Goal: Information Seeking & Learning: Learn about a topic

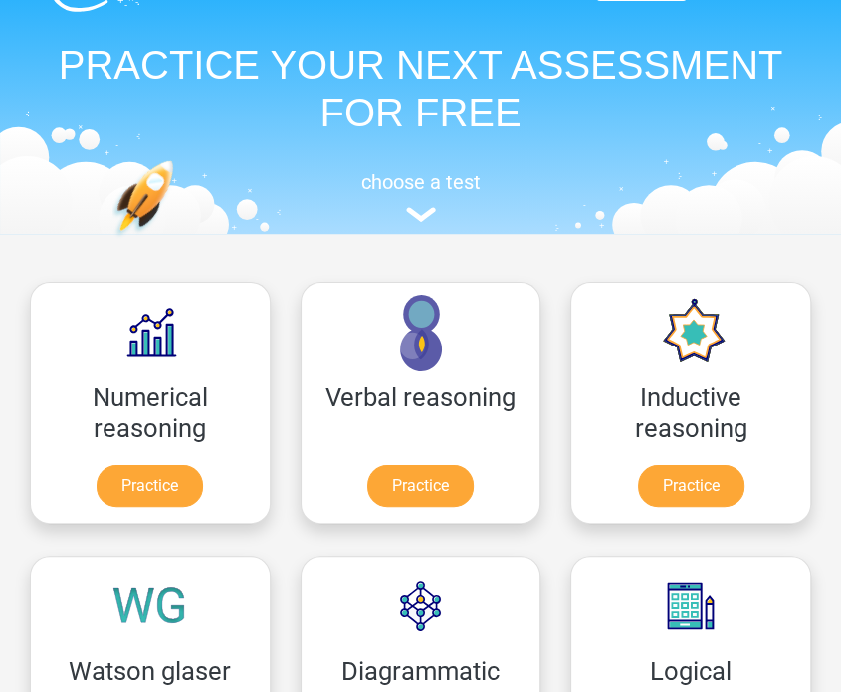
scroll to position [199, 0]
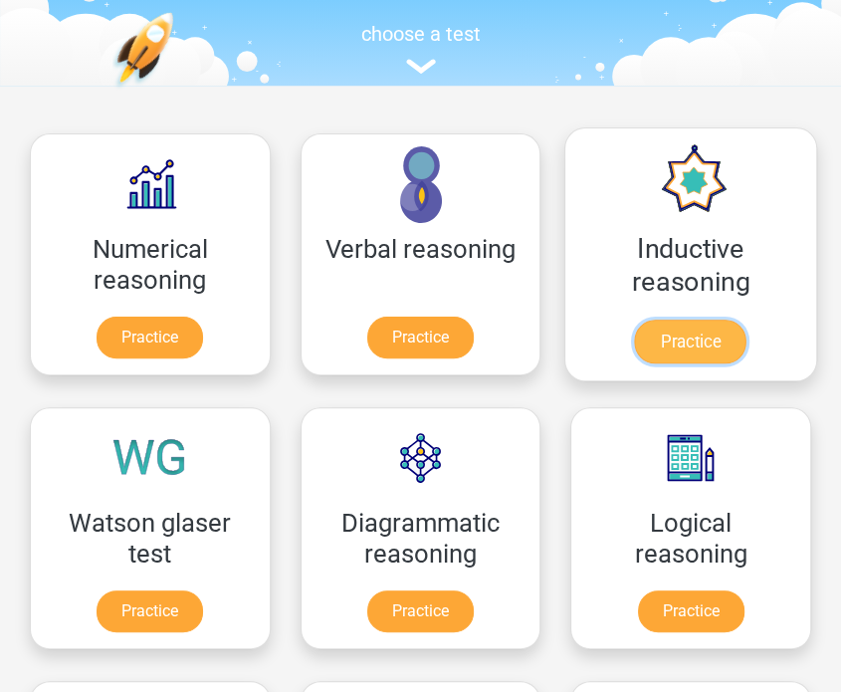
click at [693, 353] on link "Practice" at bounding box center [690, 341] width 111 height 44
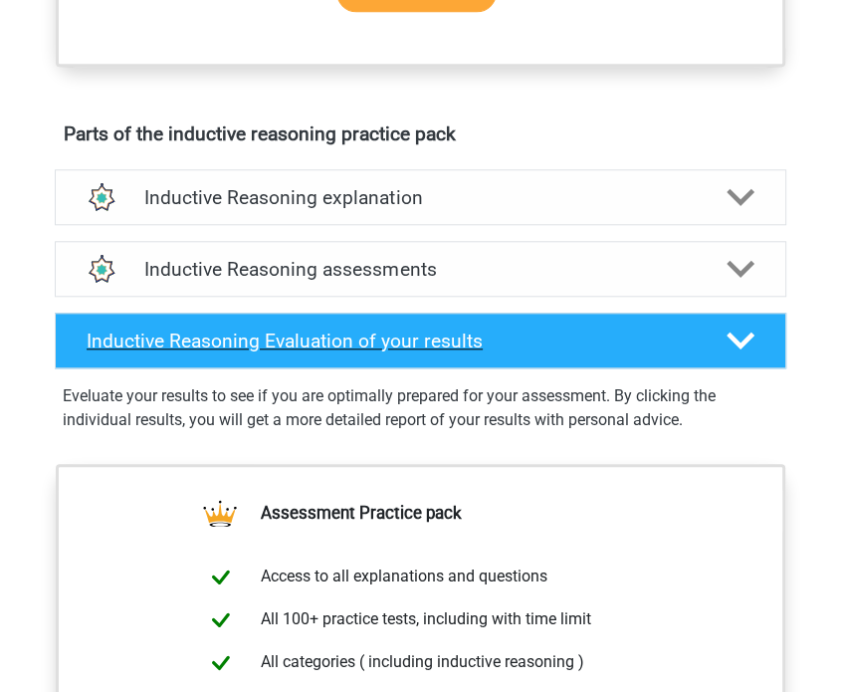
scroll to position [993, 0]
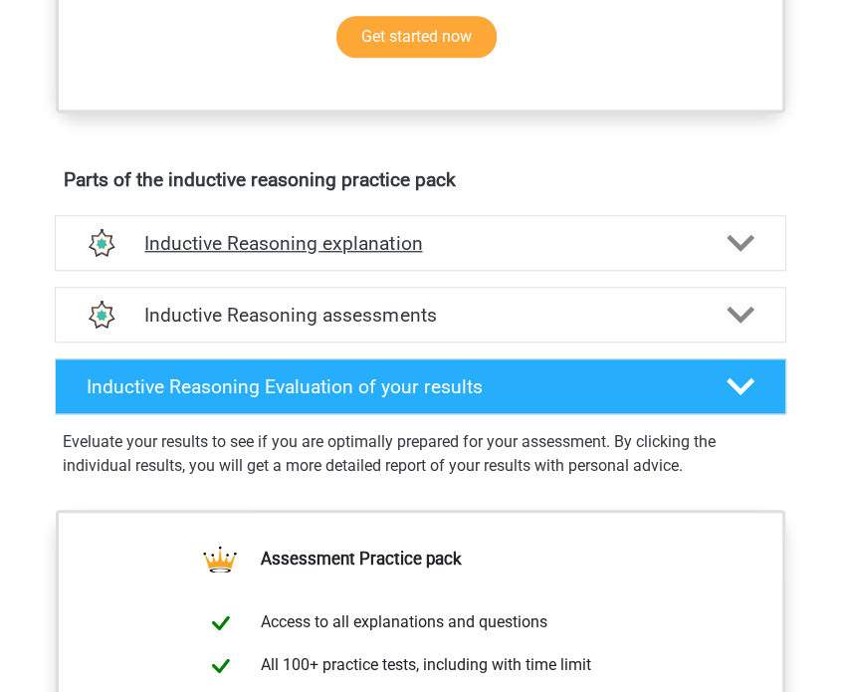
click at [728, 253] on icon at bounding box center [740, 243] width 28 height 28
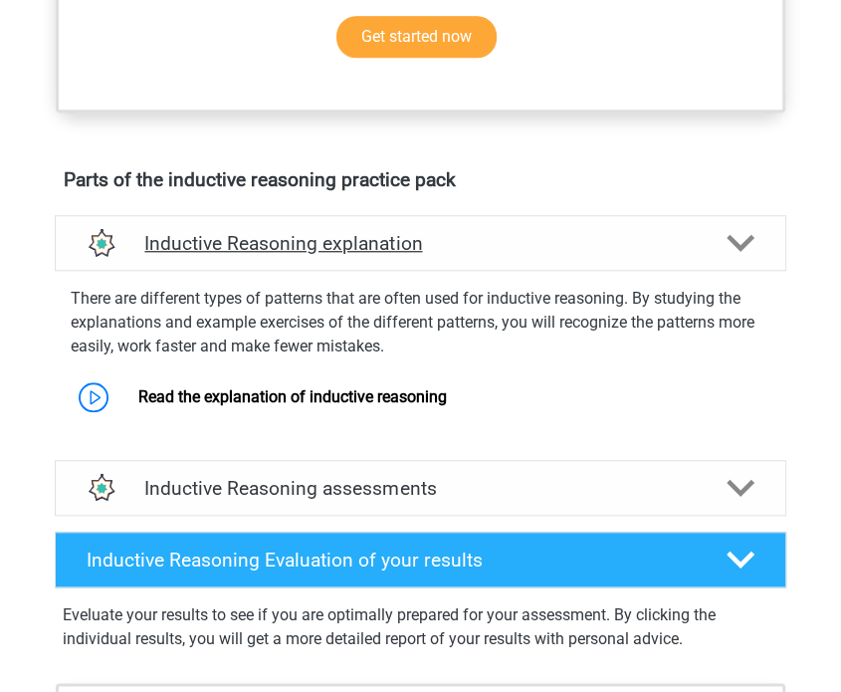
click at [728, 253] on icon at bounding box center [740, 243] width 28 height 28
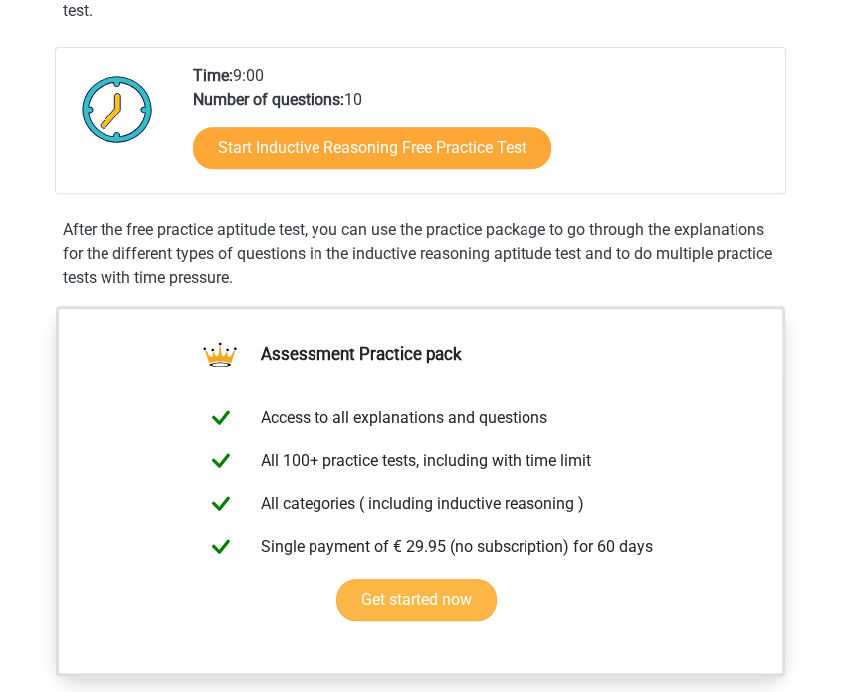
scroll to position [59, 0]
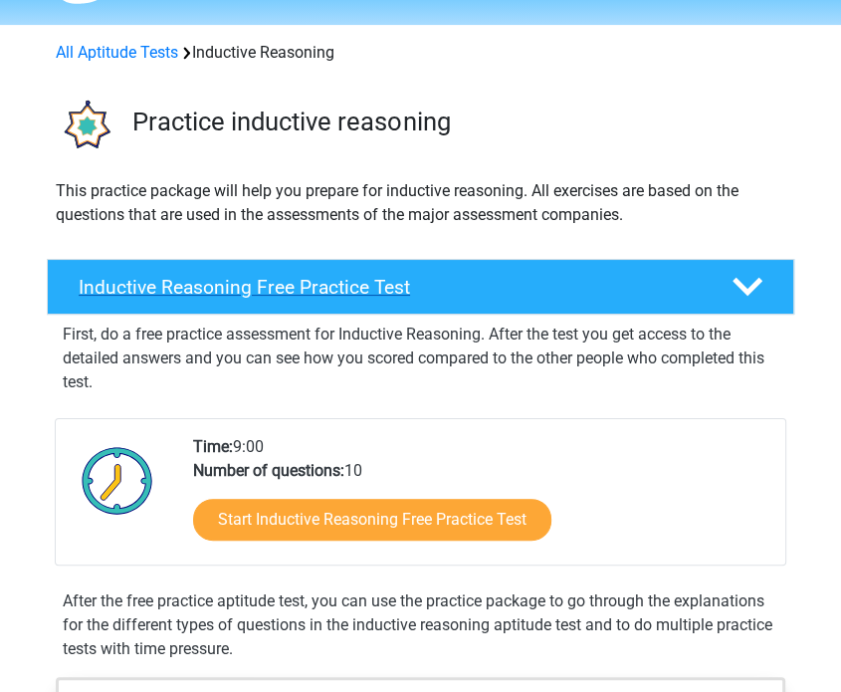
click at [691, 266] on div "Inductive Reasoning Free Practice Test" at bounding box center [420, 287] width 747 height 56
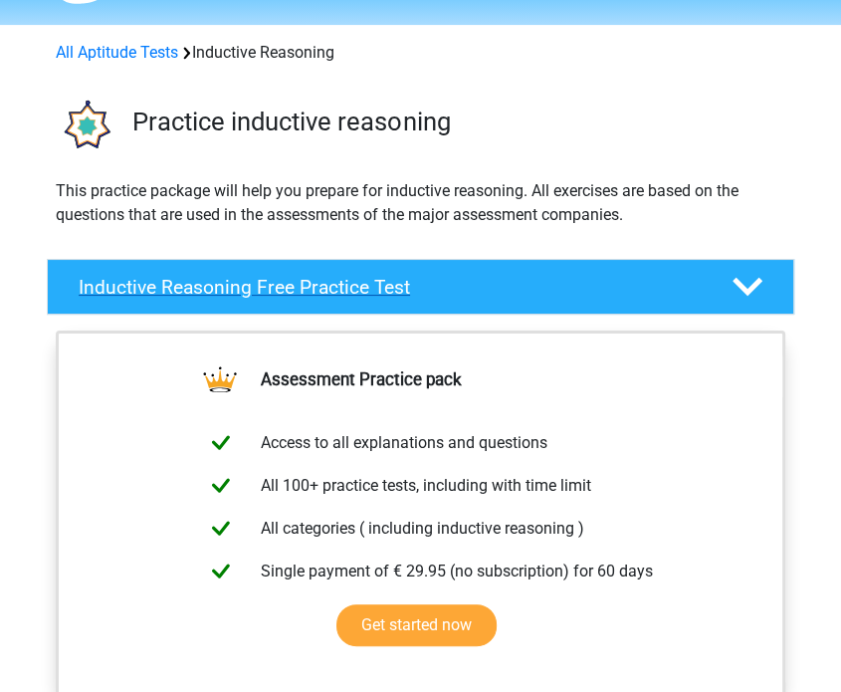
click at [691, 266] on div "Inductive Reasoning Free Practice Test" at bounding box center [420, 287] width 747 height 56
